Goal: Task Accomplishment & Management: Use online tool/utility

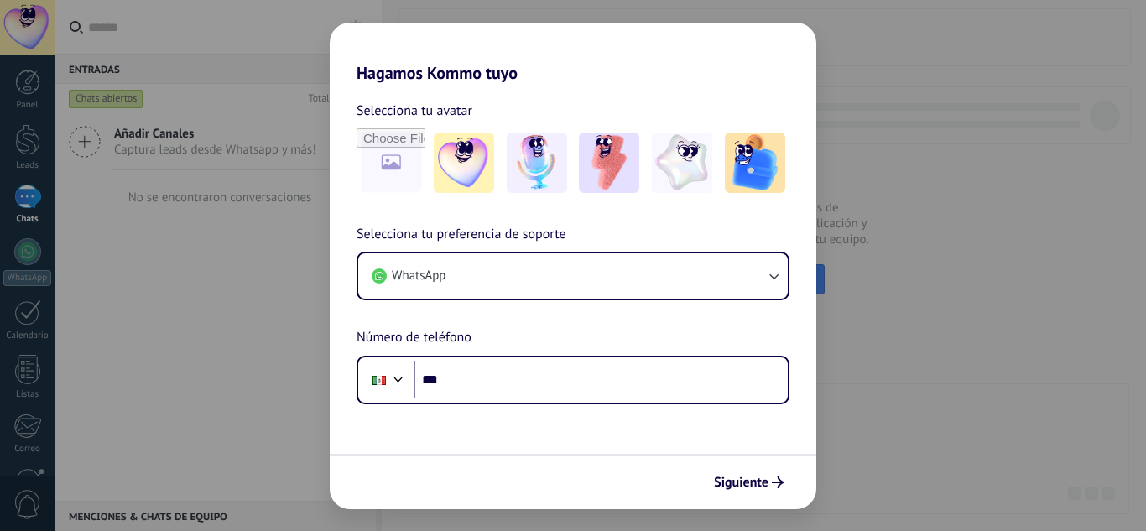
click at [467, 174] on img at bounding box center [464, 163] width 60 height 60
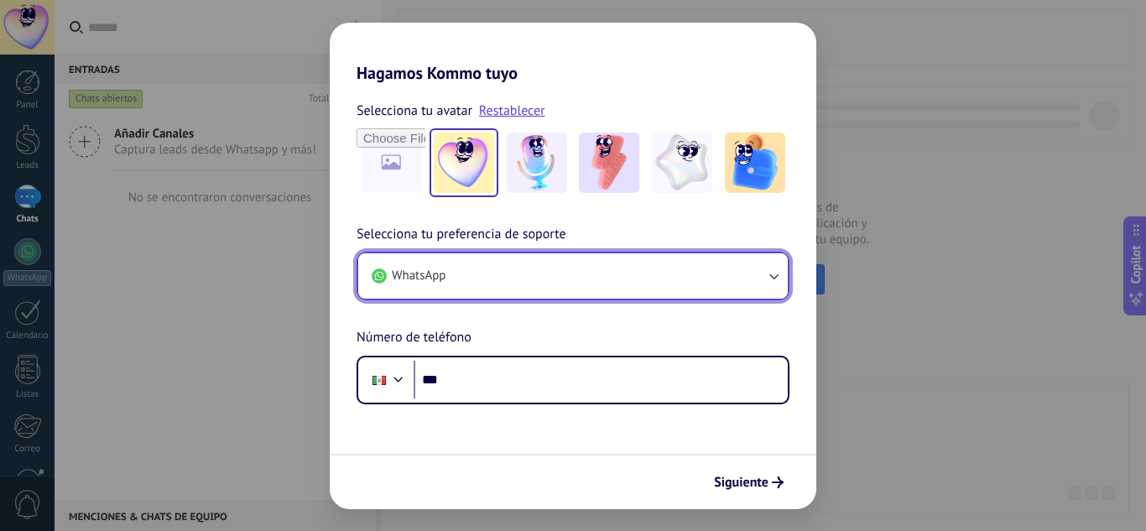
click at [519, 283] on button "WhatsApp" at bounding box center [573, 275] width 430 height 45
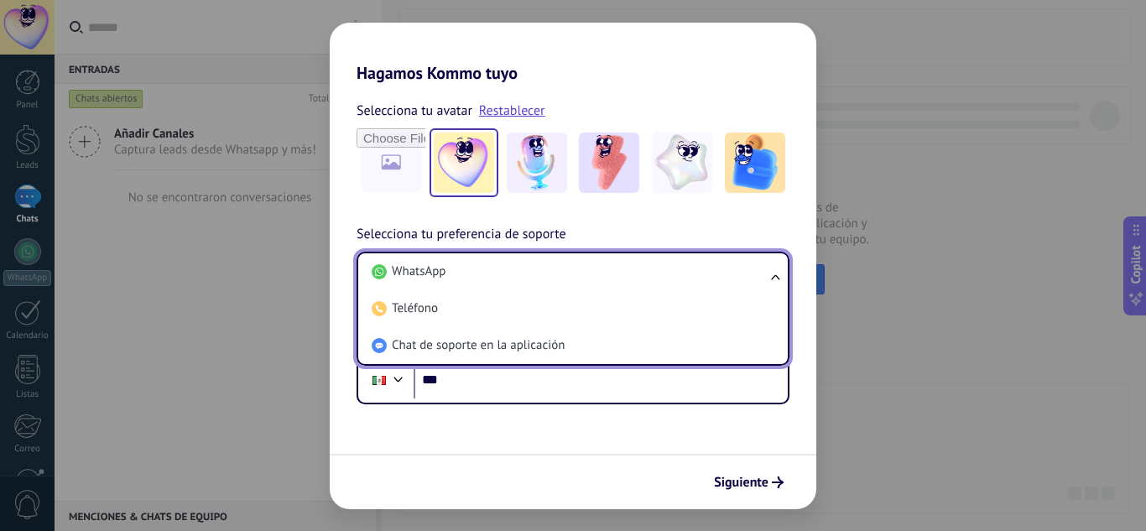
click at [519, 283] on li "WhatsApp" at bounding box center [570, 271] width 410 height 37
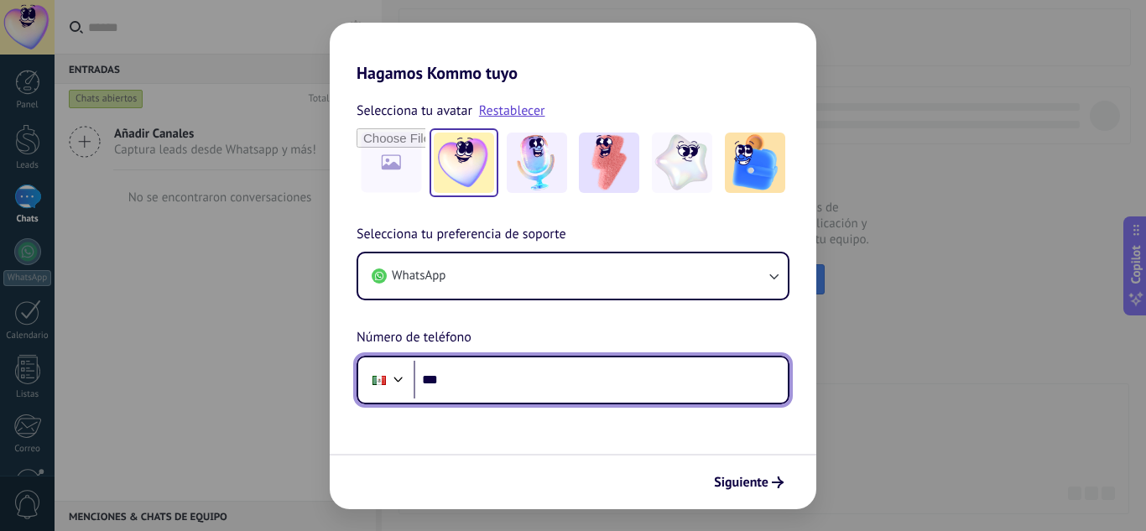
click at [506, 387] on input "***" at bounding box center [601, 380] width 374 height 39
type input "**********"
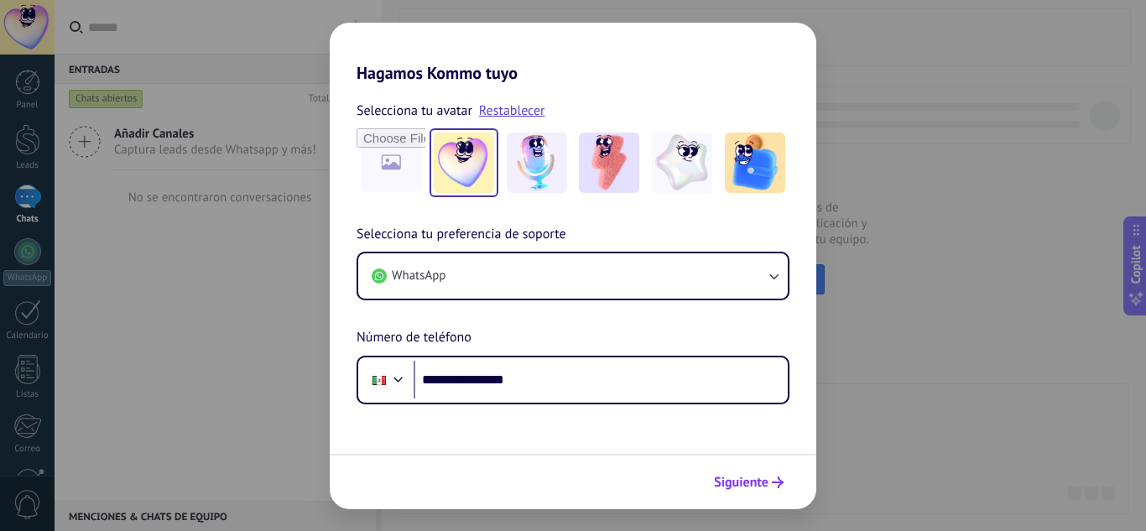
click at [744, 487] on span "Siguiente" at bounding box center [741, 483] width 55 height 12
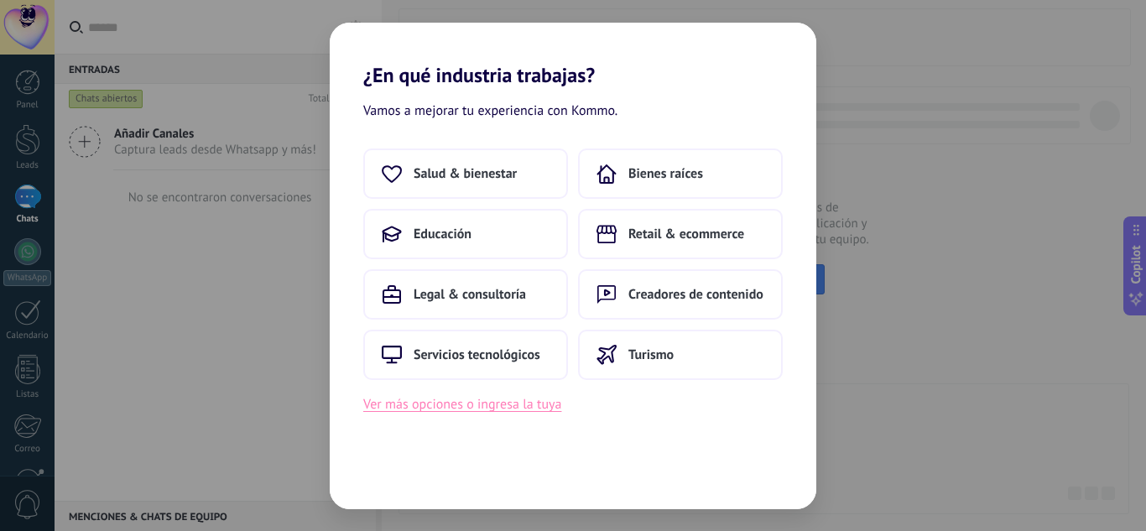
click at [483, 408] on button "Ver más opciones o ingresa la tuya" at bounding box center [462, 405] width 198 height 22
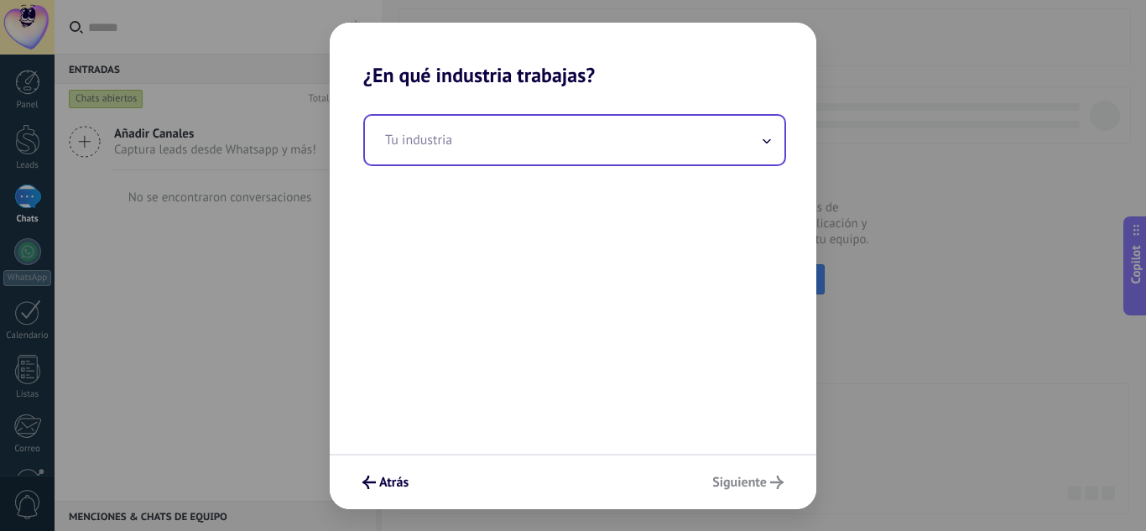
click at [546, 149] on input "text" at bounding box center [575, 140] width 420 height 49
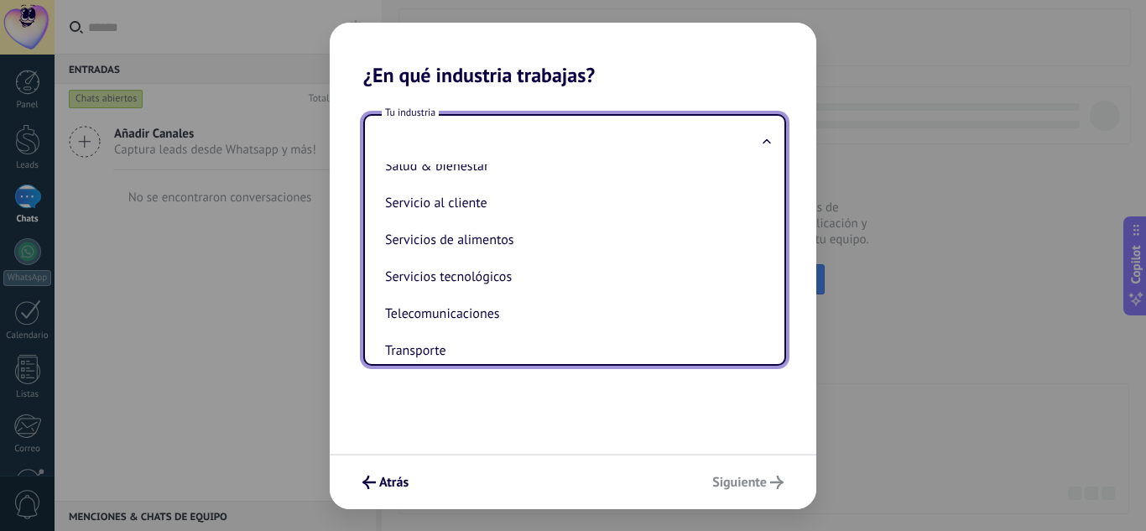
scroll to position [395, 0]
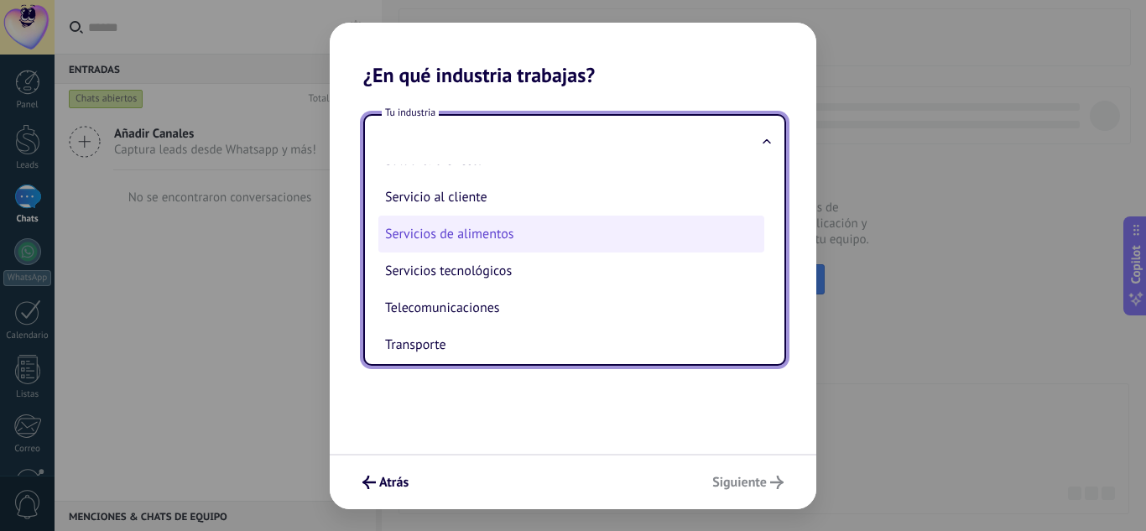
click at [542, 237] on li "Servicios de alimentos" at bounding box center [571, 234] width 386 height 37
type input "**********"
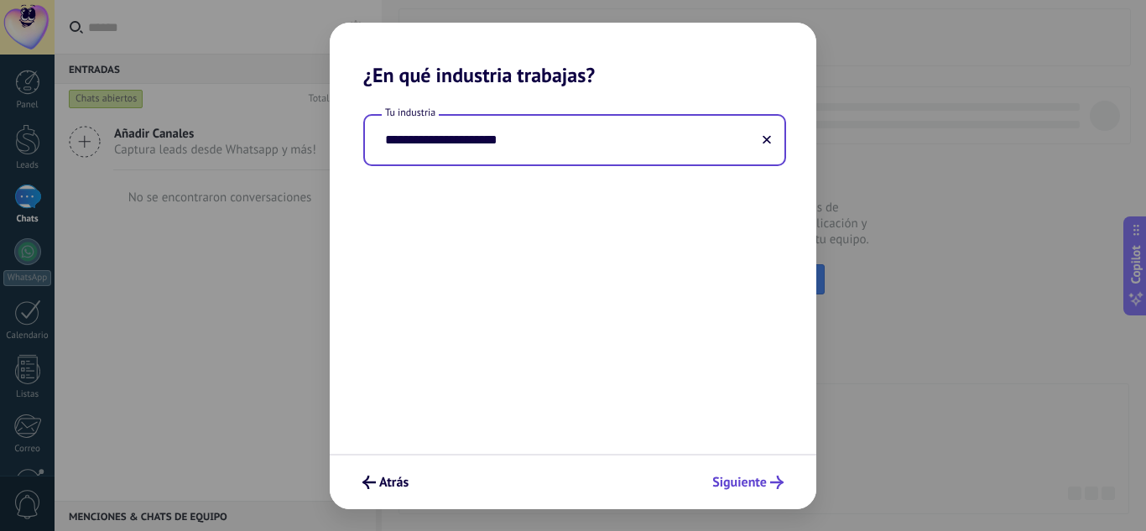
click at [757, 477] on span "Siguiente" at bounding box center [740, 483] width 55 height 12
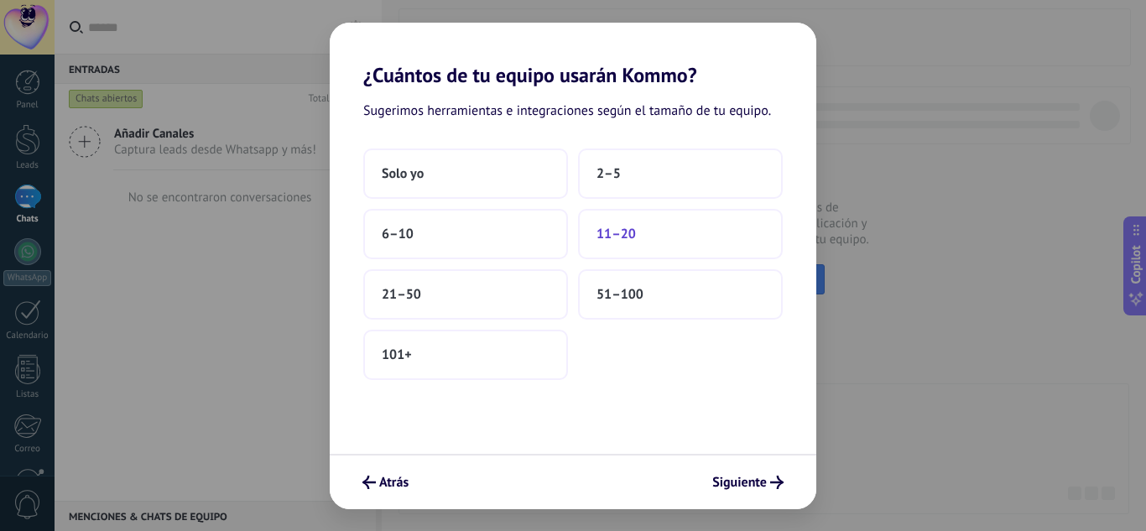
click at [623, 229] on span "11–20" at bounding box center [616, 234] width 39 height 17
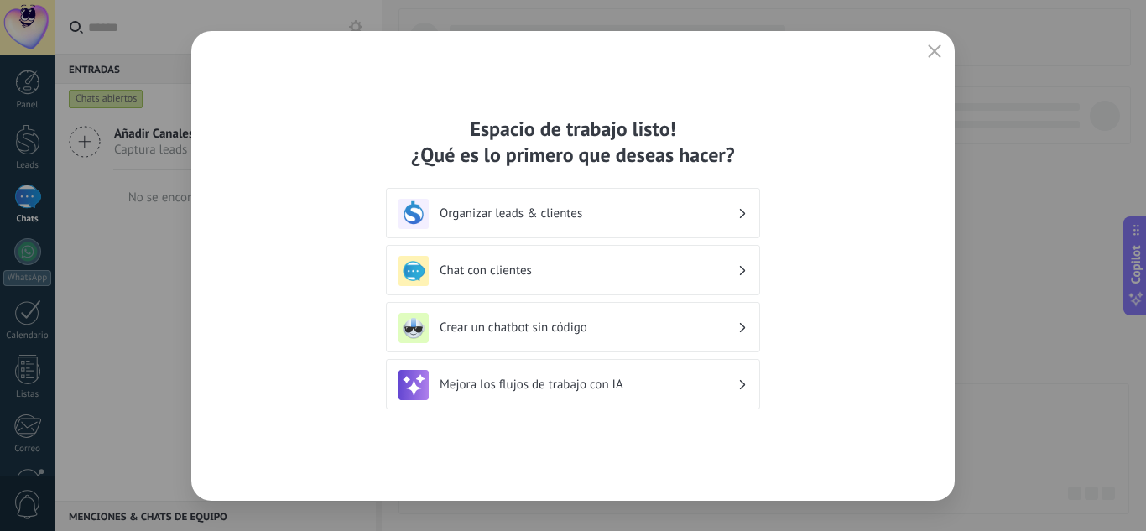
click at [730, 205] on div "Organizar leads & clientes" at bounding box center [573, 214] width 349 height 30
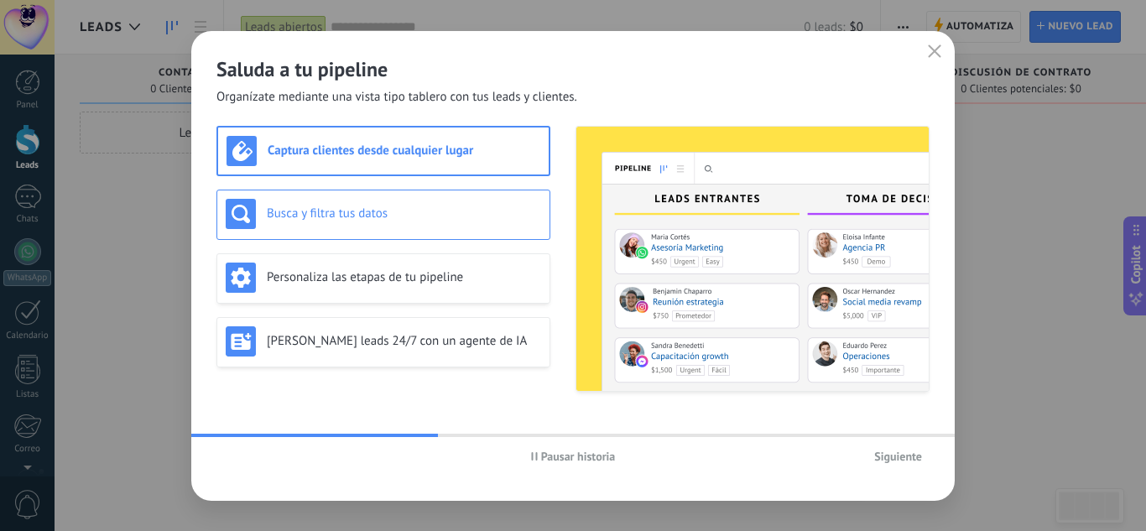
click at [451, 204] on div "Busca y filtra tus datos" at bounding box center [384, 214] width 316 height 30
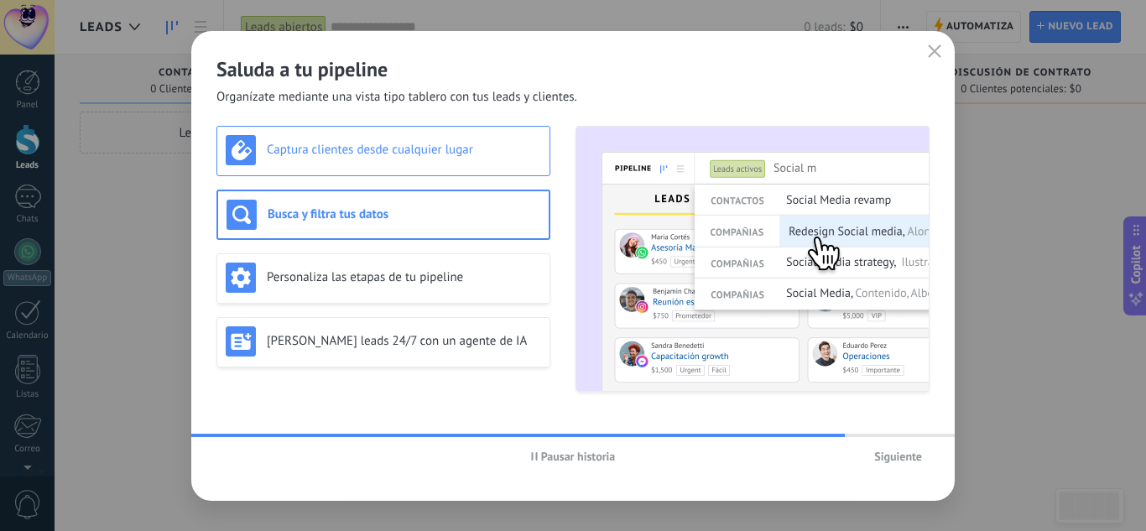
click at [499, 162] on div "Captura clientes desde cualquier lugar" at bounding box center [384, 150] width 316 height 30
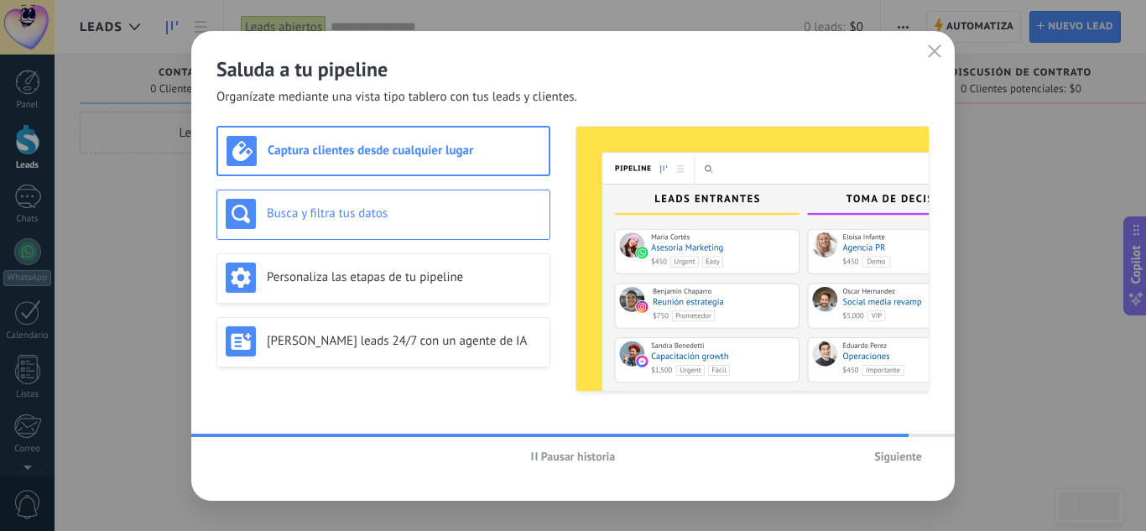
click at [482, 207] on h3 "Busca y filtra tus datos" at bounding box center [404, 214] width 274 height 16
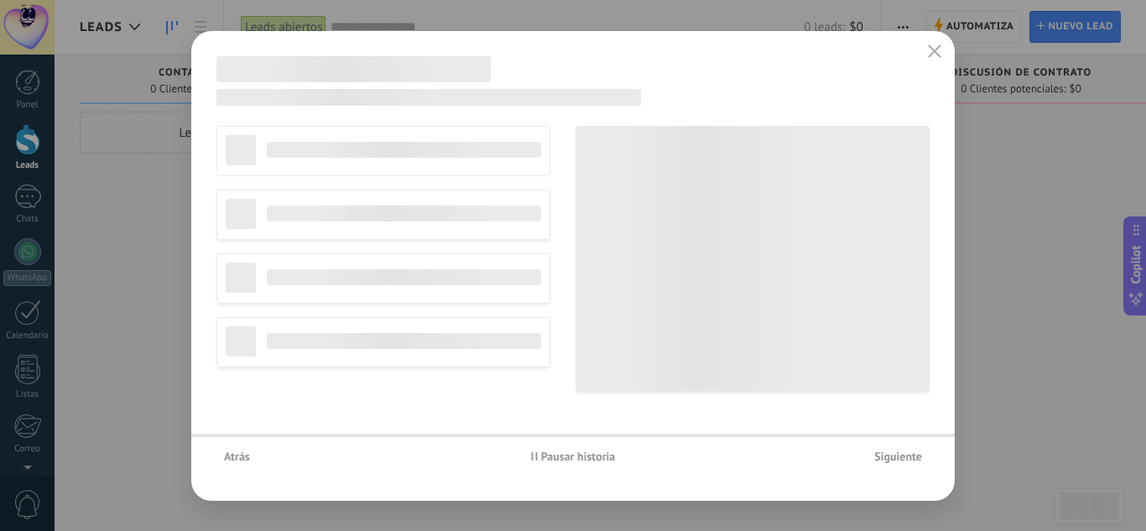
click at [482, 207] on div "No editar pipeline Agencia de viajes Servicios profesionales Agencia de marketi…" at bounding box center [384, 259] width 334 height 266
click at [243, 454] on span "Atrás" at bounding box center [237, 457] width 26 height 12
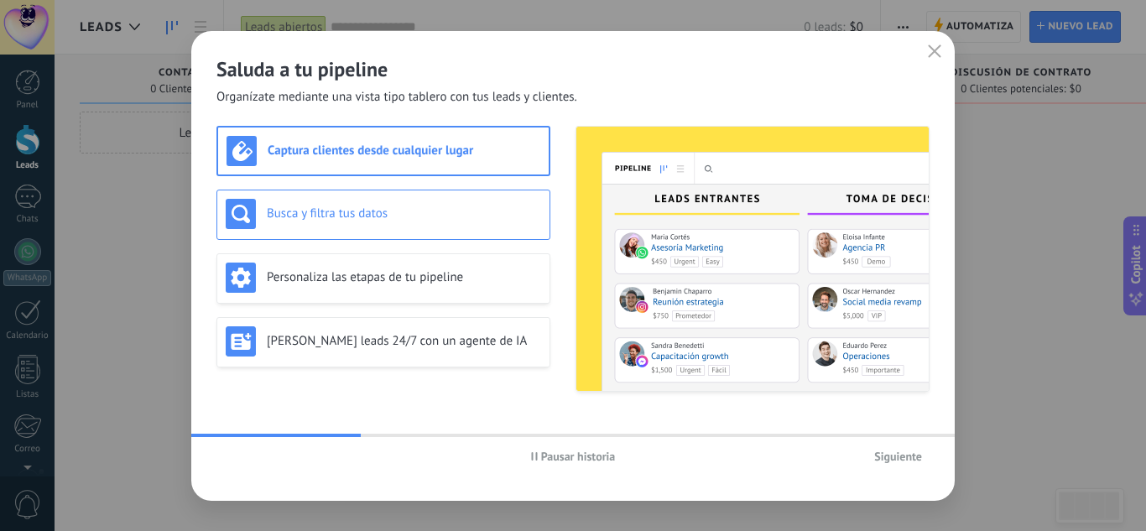
click at [368, 209] on h3 "Busca y filtra tus datos" at bounding box center [404, 214] width 274 height 16
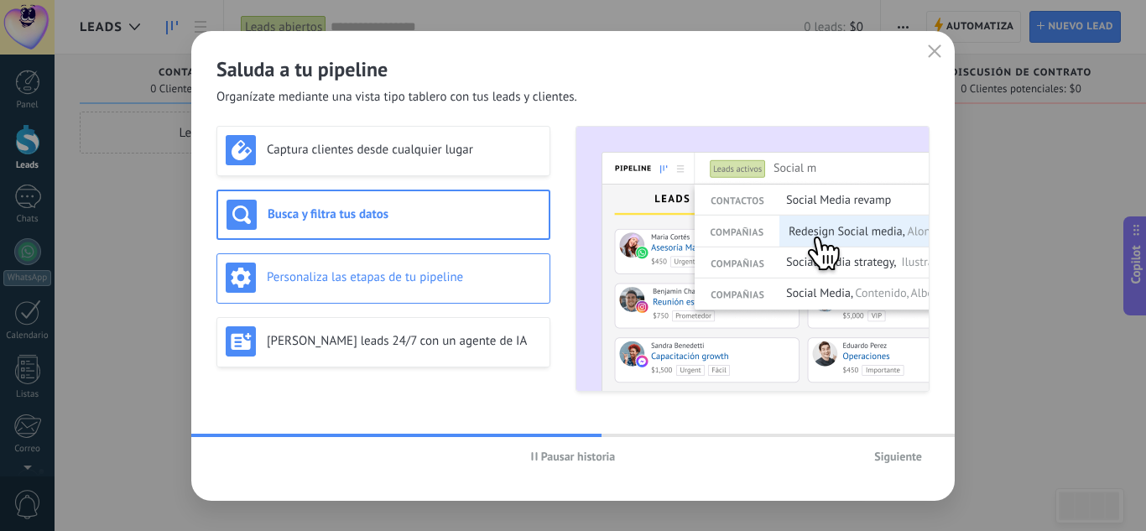
click at [390, 290] on div "Personaliza las etapas de tu pipeline" at bounding box center [384, 278] width 316 height 30
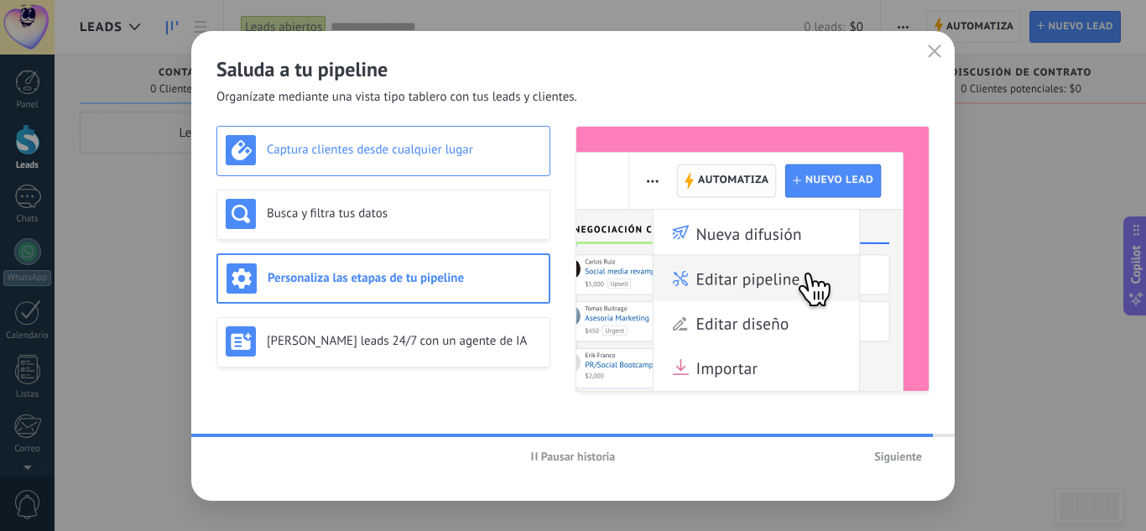
click at [411, 145] on h3 "Captura clientes desde cualquier lugar" at bounding box center [404, 150] width 274 height 16
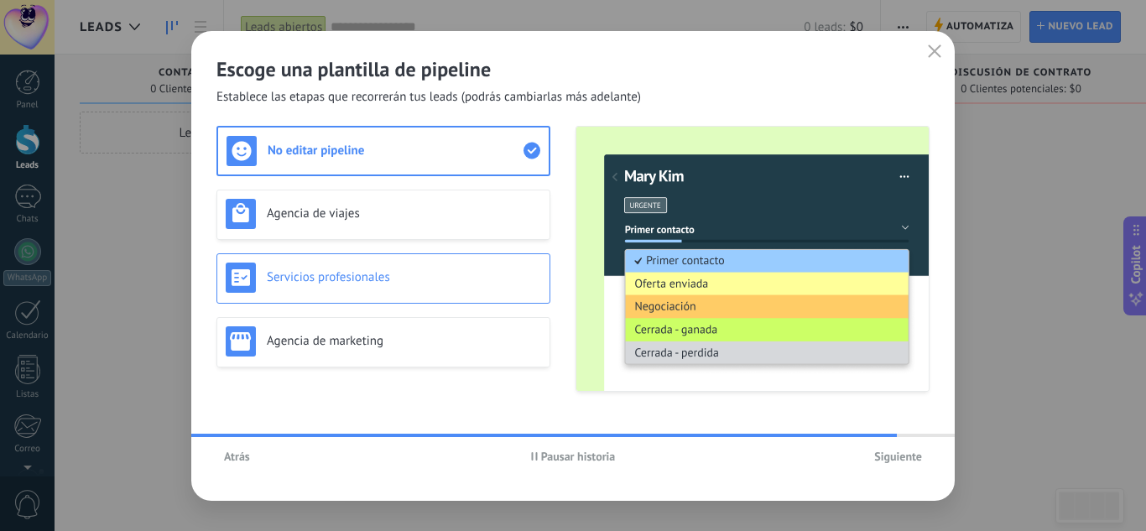
click at [377, 277] on h3 "Servicios profesionales" at bounding box center [404, 277] width 274 height 16
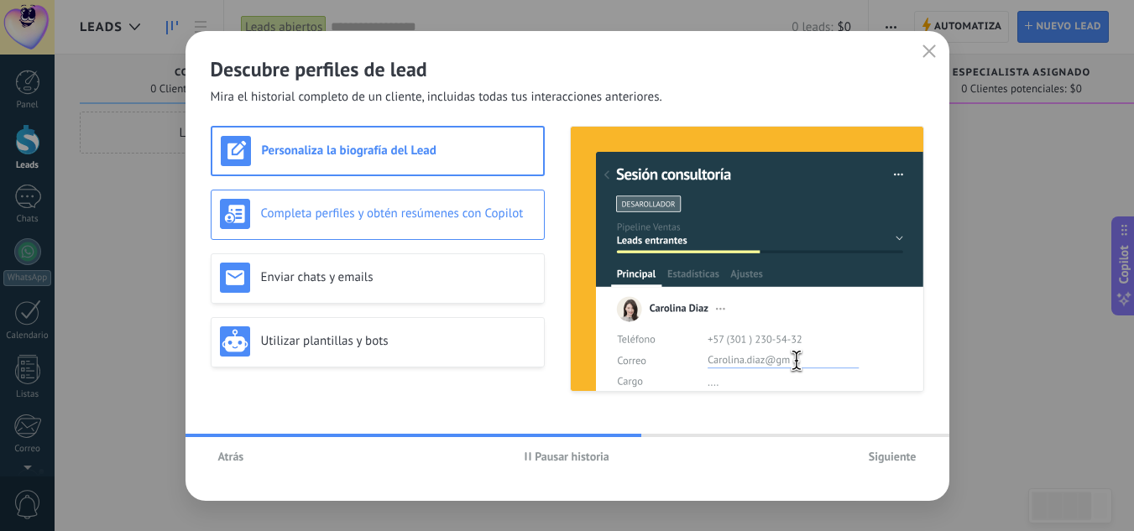
click at [442, 220] on h3 "Completa perfiles y obtén resúmenes con Copilot" at bounding box center [398, 214] width 274 height 16
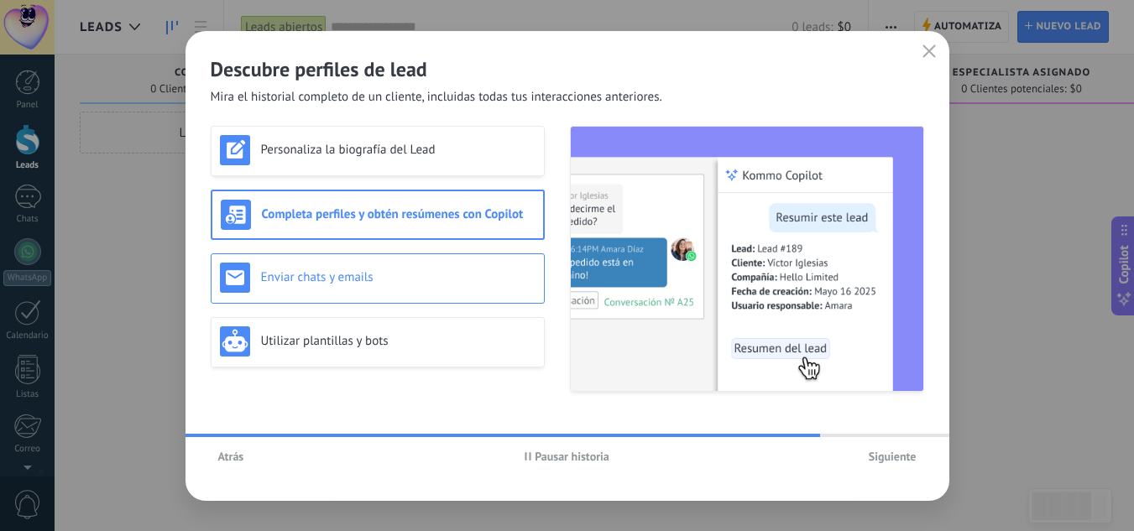
click at [437, 269] on div "Enviar chats y emails" at bounding box center [378, 278] width 316 height 30
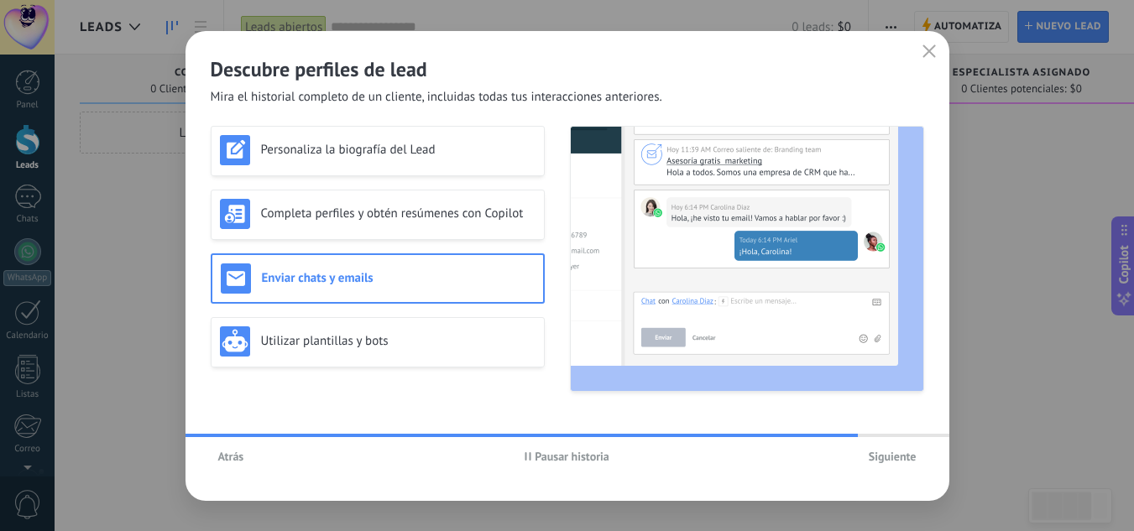
click at [437, 269] on div "Enviar chats y emails" at bounding box center [378, 279] width 314 height 30
click at [454, 221] on h3 "Completa perfiles y obtén resúmenes con Copilot" at bounding box center [398, 214] width 274 height 16
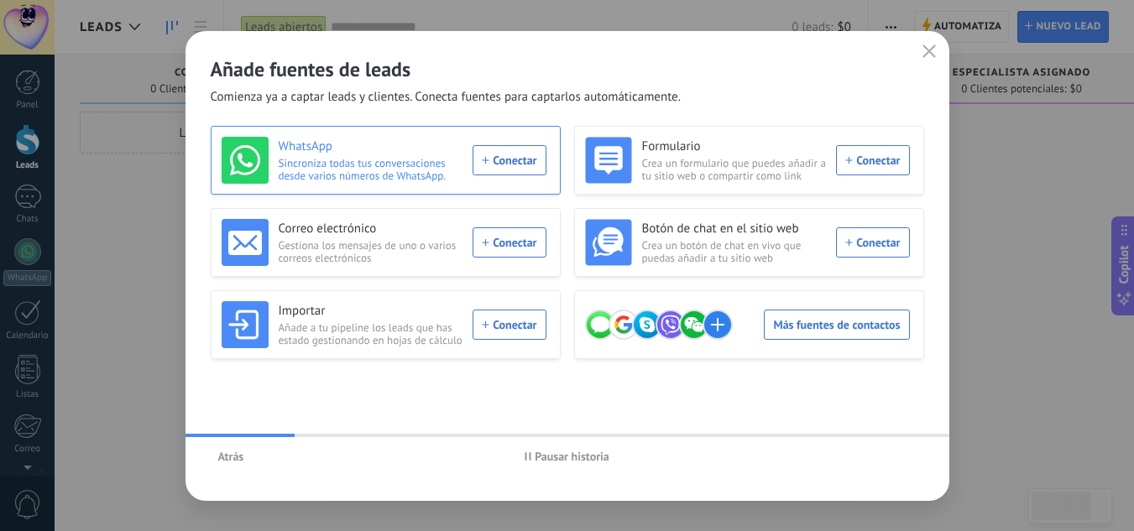
click at [501, 159] on div "WhatsApp Sincroniza todas tus conversaciones desde varios números de WhatsApp. …" at bounding box center [384, 160] width 325 height 47
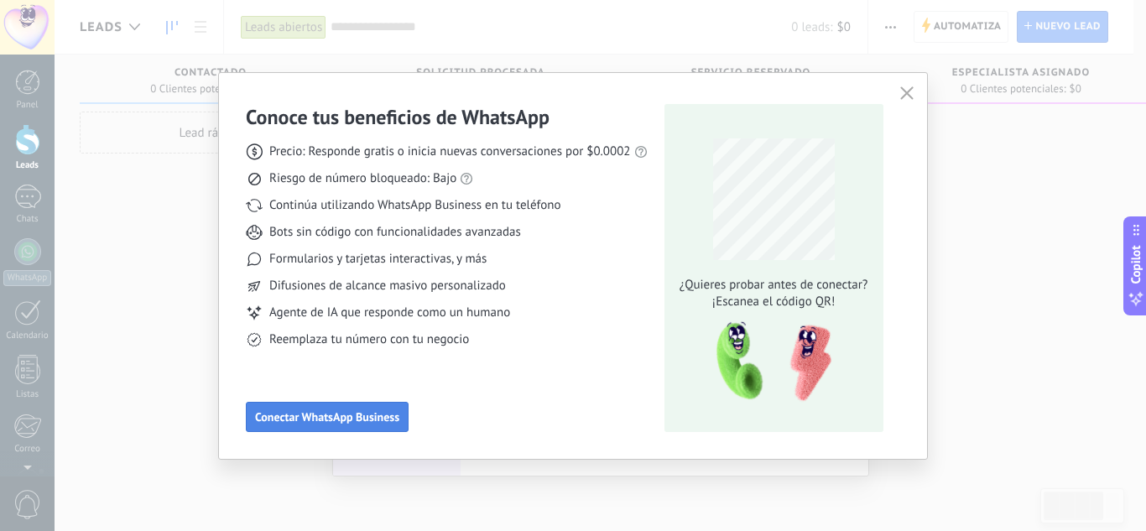
click at [352, 415] on span "Conectar WhatsApp Business" at bounding box center [327, 417] width 144 height 12
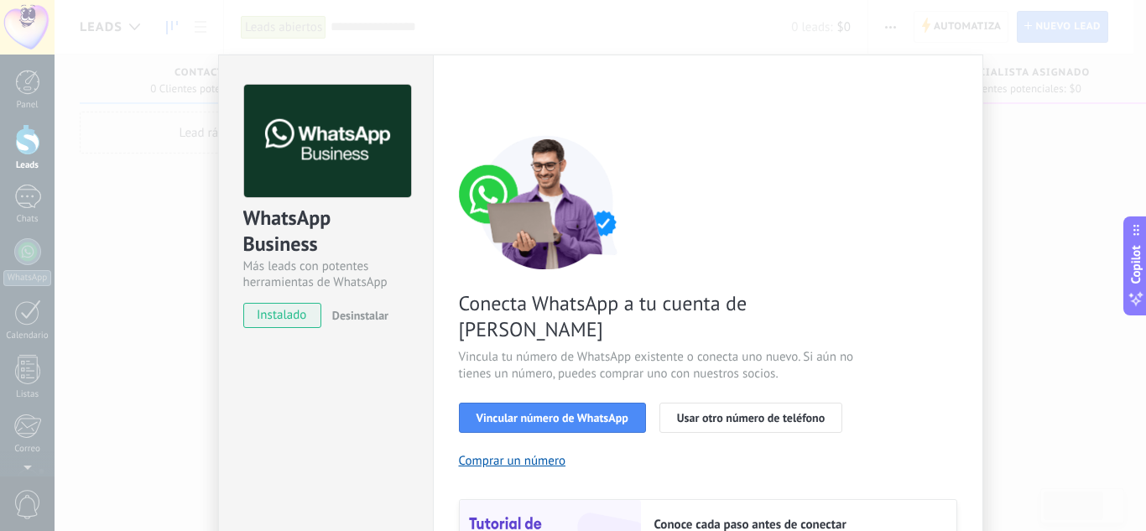
click at [305, 315] on span "instalado" at bounding box center [282, 315] width 76 height 25
click at [546, 412] on span "Vincular número de WhatsApp" at bounding box center [553, 418] width 152 height 12
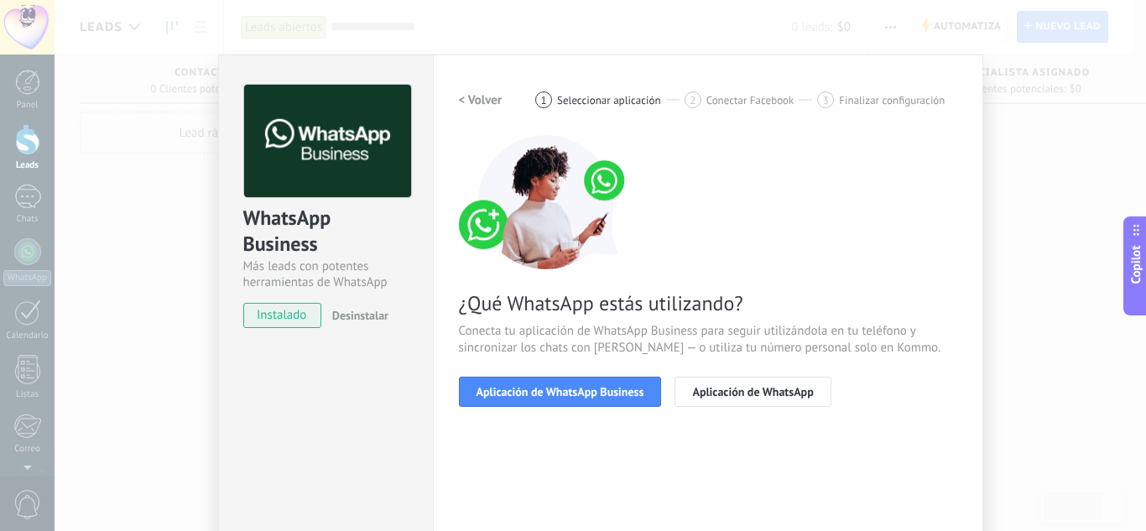
click at [546, 398] on span "Aplicación de WhatsApp Business" at bounding box center [561, 392] width 168 height 12
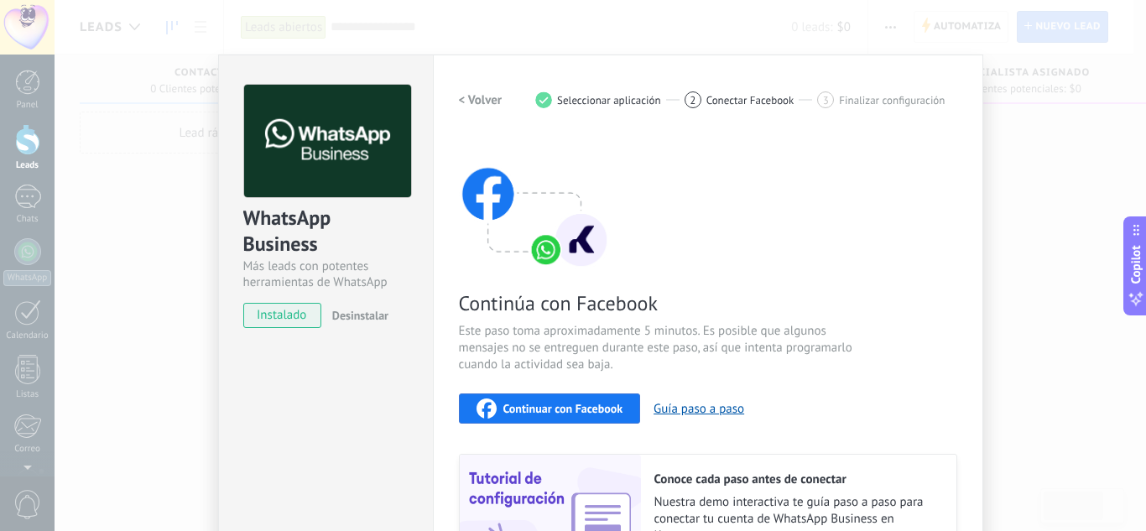
click at [540, 415] on span "Continuar con Facebook" at bounding box center [564, 409] width 120 height 12
click at [596, 408] on span "Continuar con Facebook" at bounding box center [564, 409] width 120 height 12
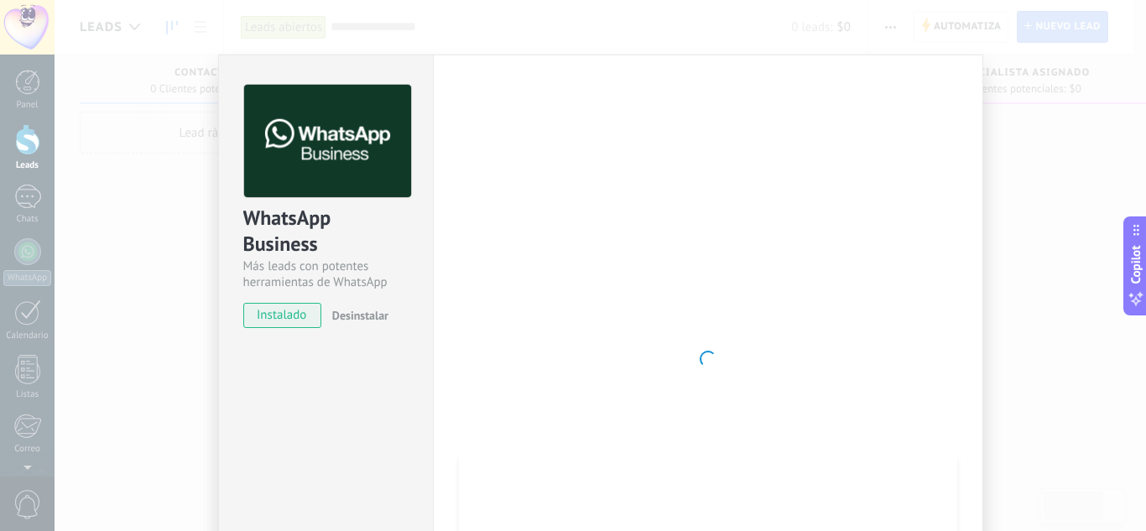
click at [622, 325] on div at bounding box center [708, 359] width 499 height 549
click at [951, 348] on div at bounding box center [708, 359] width 499 height 549
click at [1055, 304] on div "WhatsApp Business Más leads con potentes herramientas de WhatsApp instalado Des…" at bounding box center [601, 265] width 1092 height 531
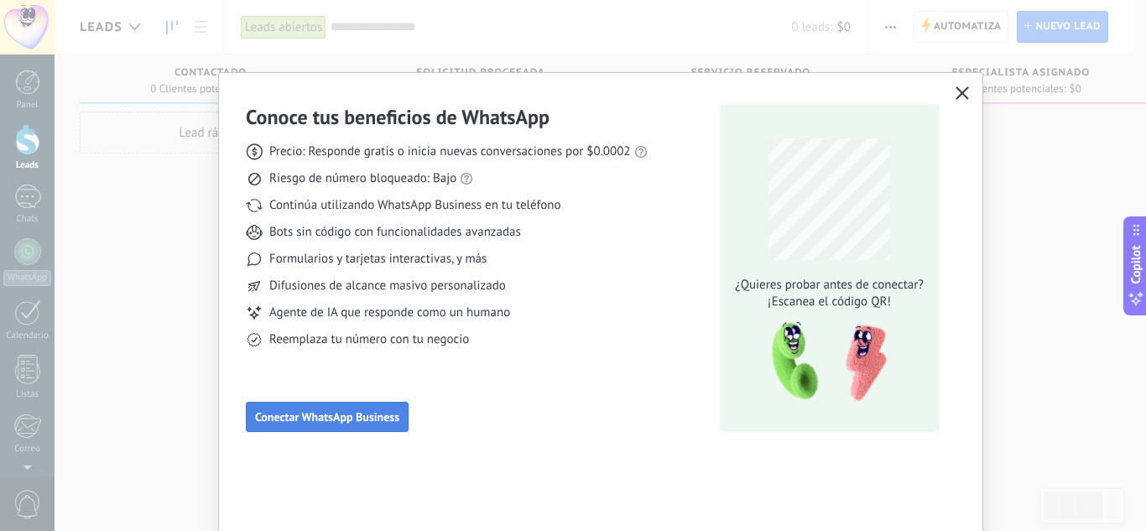
click at [371, 412] on span "Conectar WhatsApp Business" at bounding box center [327, 417] width 144 height 12
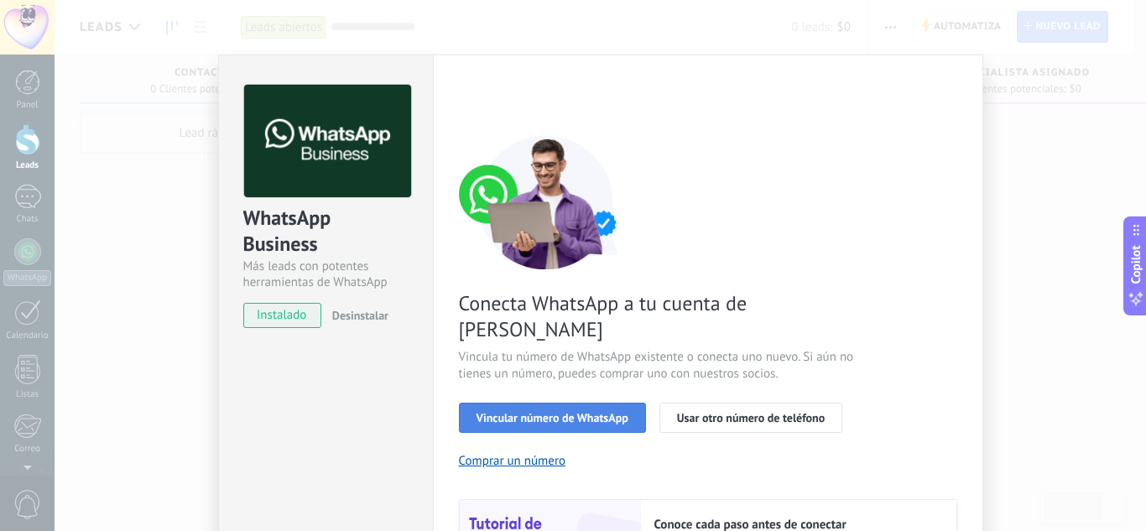
click at [607, 412] on span "Vincular número de WhatsApp" at bounding box center [553, 418] width 152 height 12
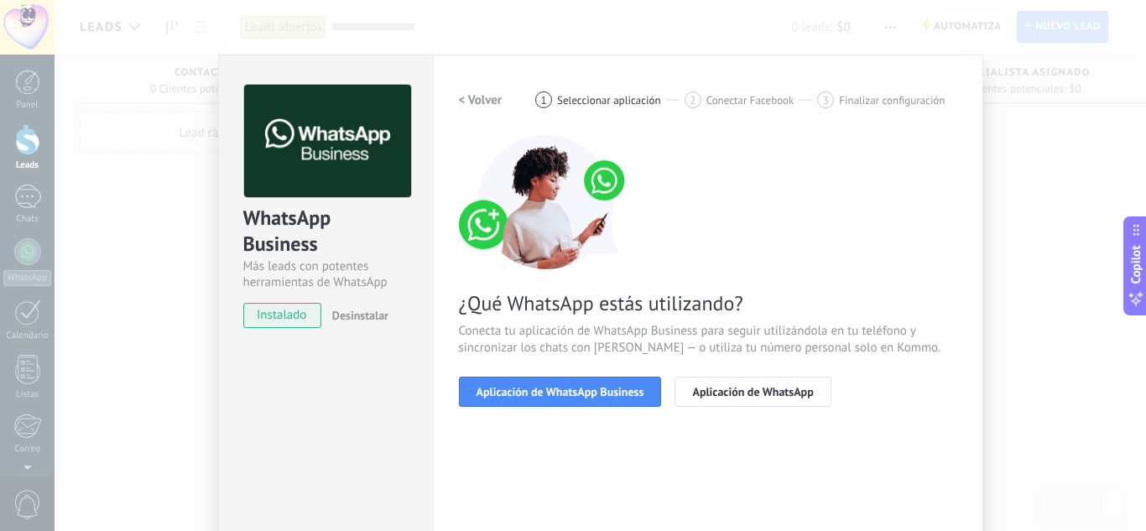
click at [607, 393] on span "Aplicación de WhatsApp Business" at bounding box center [561, 392] width 168 height 12
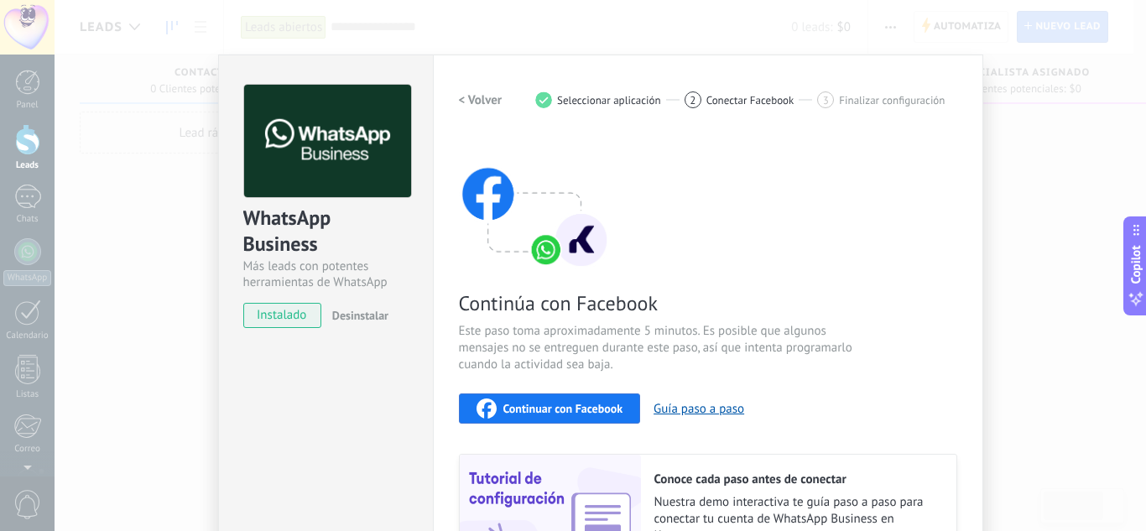
click at [589, 412] on span "Continuar con Facebook" at bounding box center [564, 409] width 120 height 12
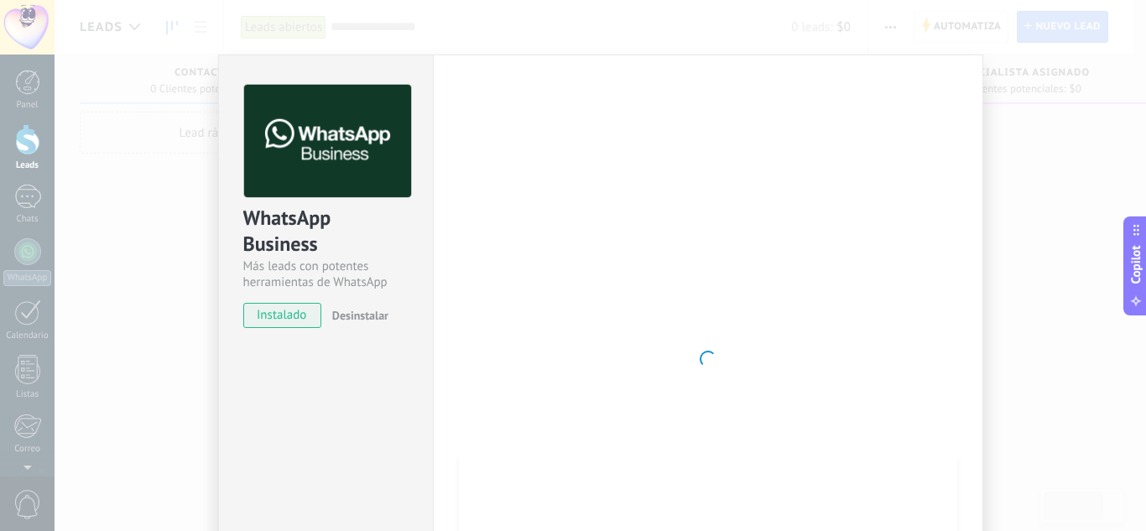
click at [835, 37] on div "WhatsApp Business Más leads con potentes herramientas de WhatsApp instalado Des…" at bounding box center [601, 265] width 1092 height 531
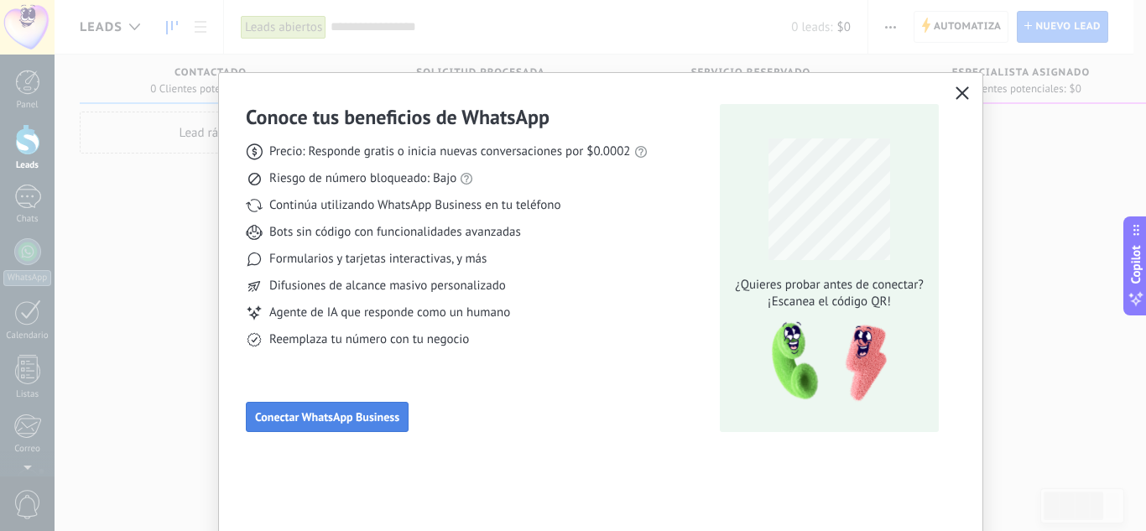
click at [325, 420] on span "Conectar WhatsApp Business" at bounding box center [327, 417] width 144 height 12
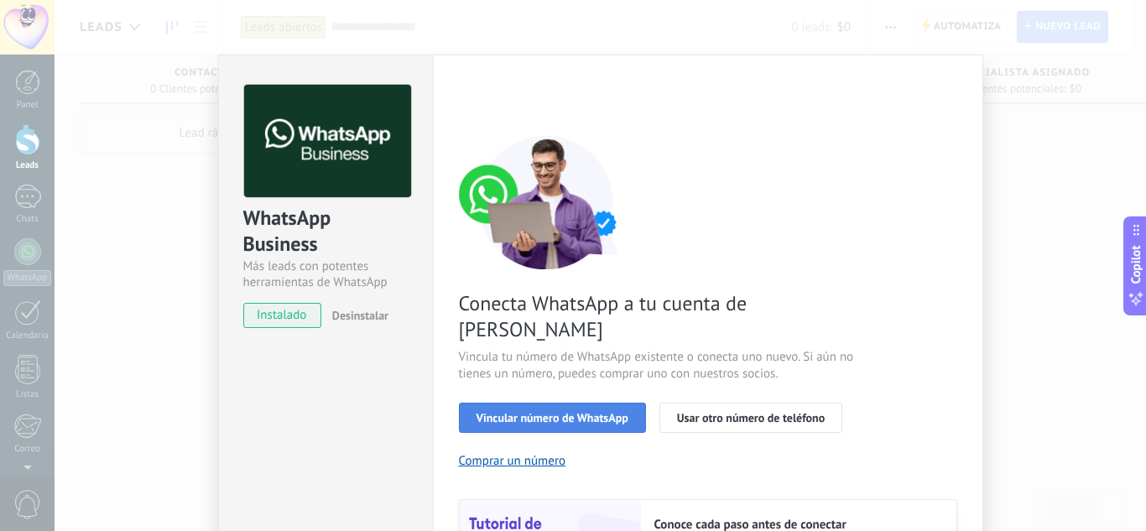
click at [631, 403] on button "Vincular número de WhatsApp" at bounding box center [552, 418] width 187 height 30
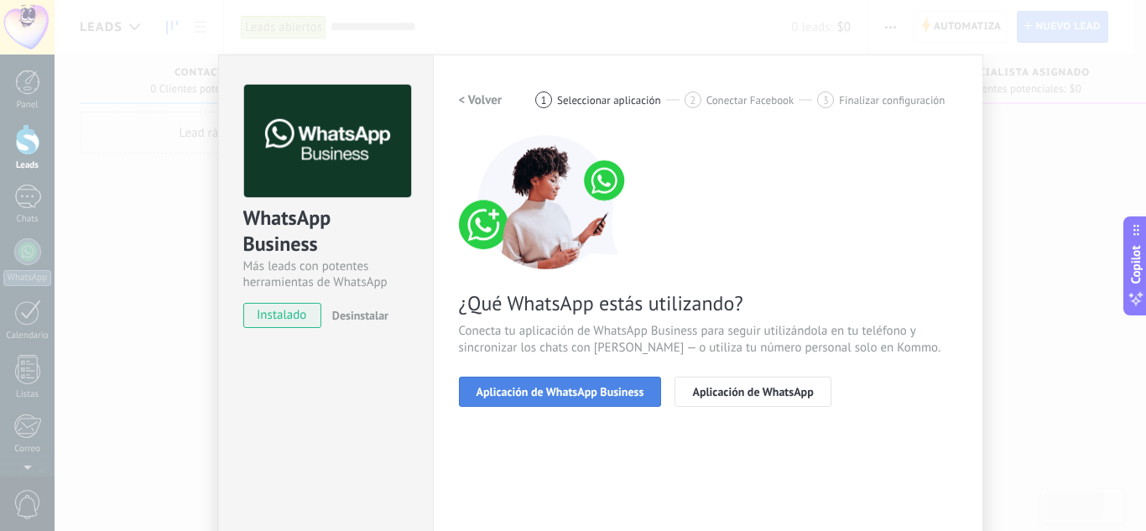
click at [617, 394] on span "Aplicación de WhatsApp Business" at bounding box center [561, 392] width 168 height 12
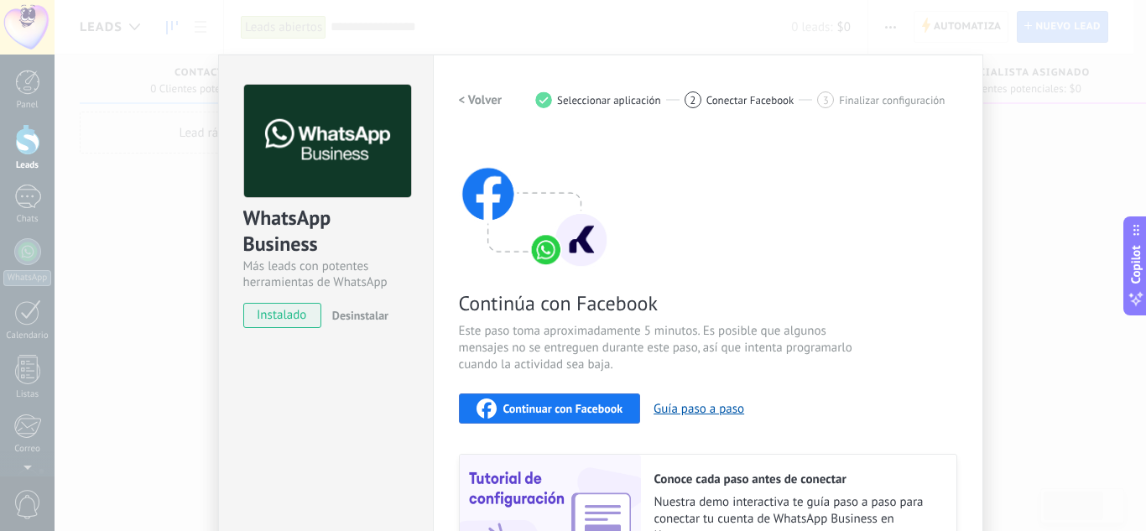
click at [610, 409] on span "Continuar con Facebook" at bounding box center [564, 409] width 120 height 12
